Goal: Find specific page/section: Find specific page/section

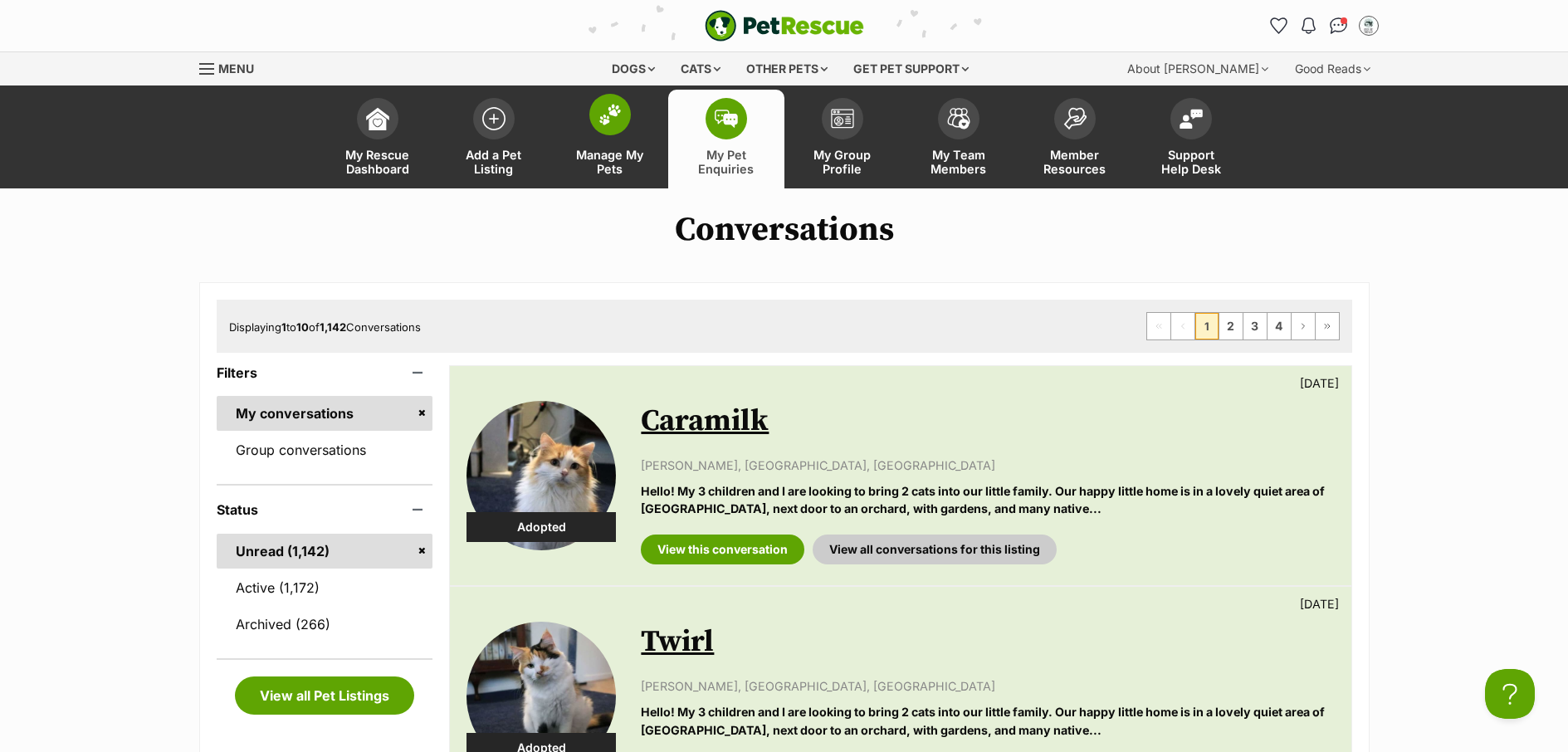
click at [617, 149] on span "Manage My Pets" at bounding box center [610, 162] width 75 height 28
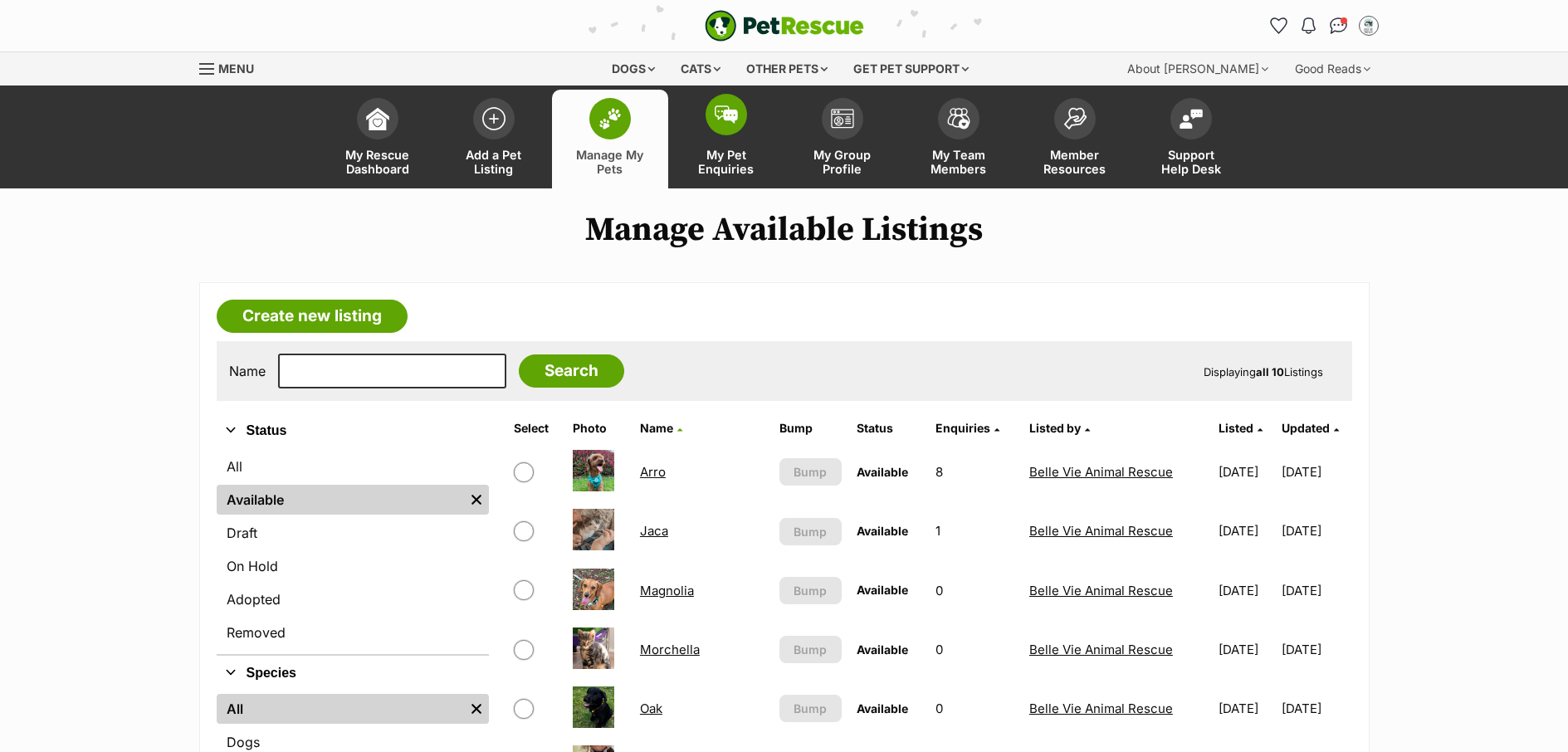
click at [727, 171] on span "My Pet Enquiries" at bounding box center [726, 162] width 75 height 28
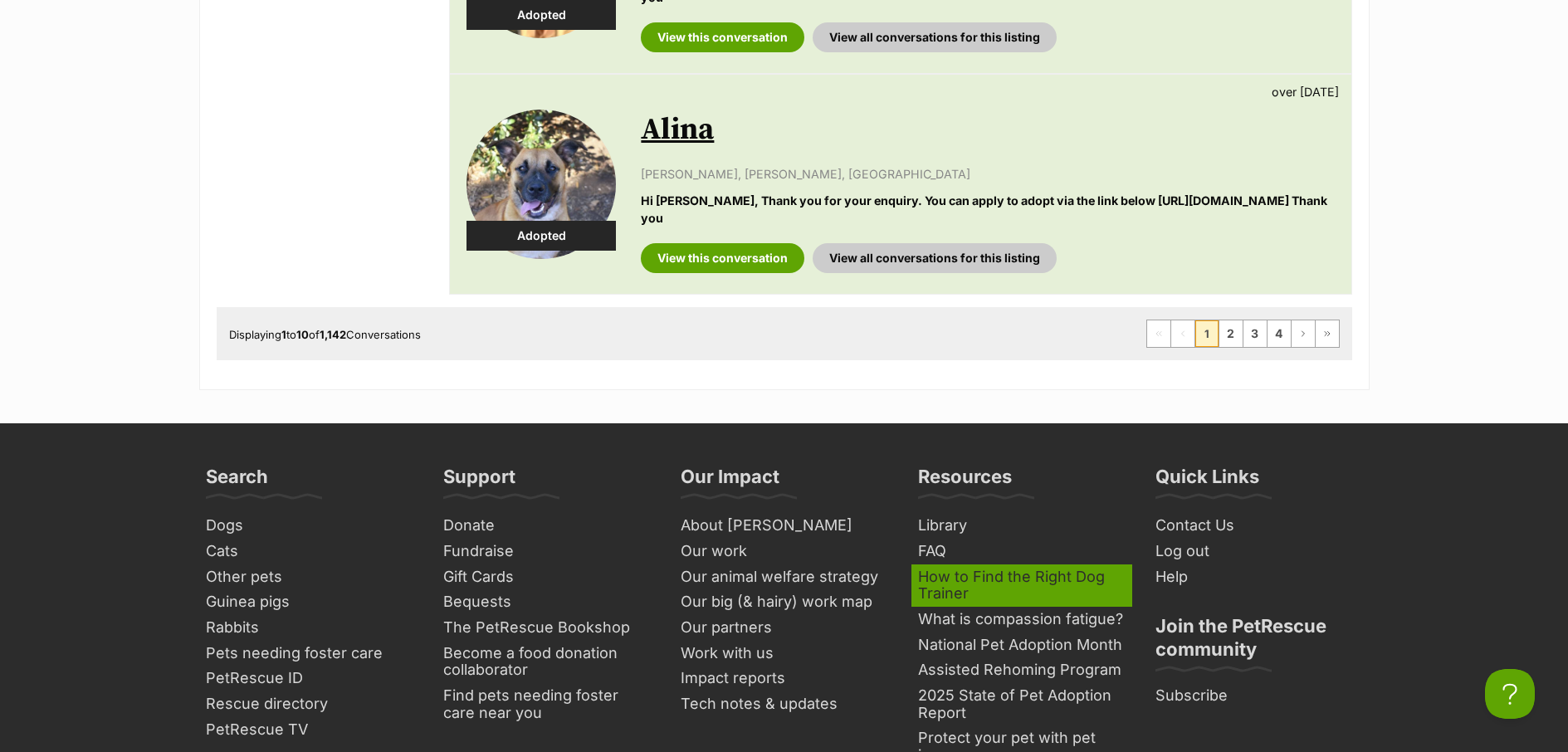
scroll to position [2422, 0]
